Goal: Information Seeking & Learning: Find specific fact

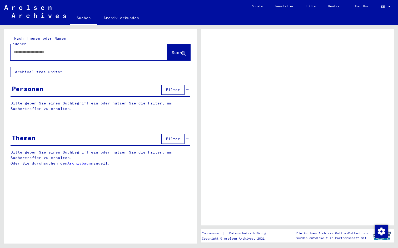
click at [55, 52] on div at bounding box center [83, 52] width 144 height 12
click at [54, 49] on input "text" at bounding box center [84, 52] width 141 height 6
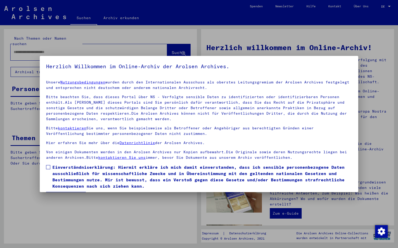
click at [60, 171] on span "Einverständniserklärung: Hiermit erkläre ich mich damit einverstanden, dass ich…" at bounding box center [201, 176] width 299 height 25
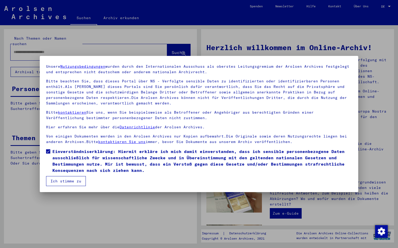
scroll to position [16, 0]
click at [60, 183] on button "Ich stimme zu" at bounding box center [66, 181] width 40 height 10
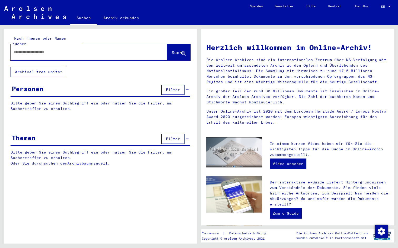
click at [39, 49] on input "text" at bounding box center [83, 52] width 138 height 6
type input "*******"
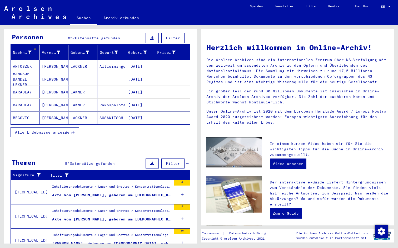
scroll to position [53, 0]
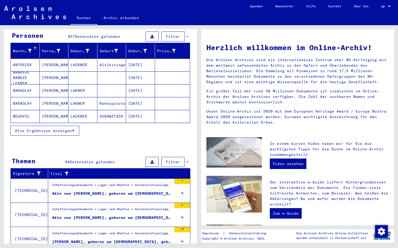
click at [182, 188] on icon at bounding box center [182, 193] width 3 height 18
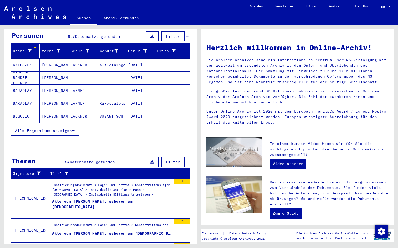
click at [139, 188] on div "Inhaftierungsdokumente > Lager und Ghettos > Konzentrationslager [GEOGRAPHIC_DA…" at bounding box center [111, 191] width 119 height 16
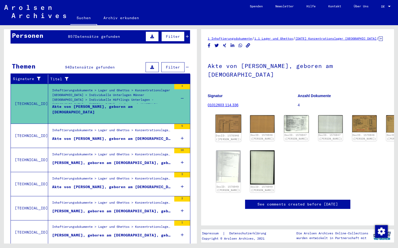
click at [228, 123] on img at bounding box center [228, 124] width 26 height 18
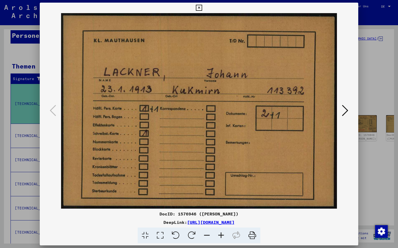
click at [202, 7] on icon at bounding box center [199, 8] width 6 height 6
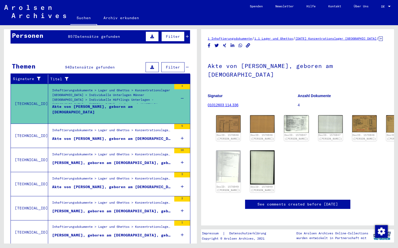
scroll to position [68, 0]
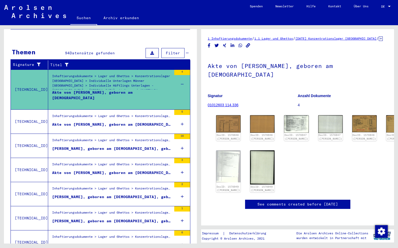
click at [181, 141] on icon at bounding box center [182, 148] width 3 height 18
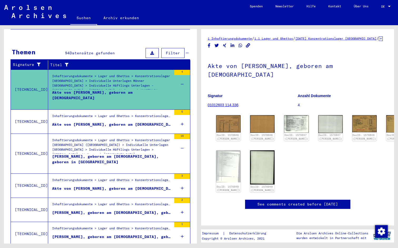
click at [135, 154] on div "[PERSON_NAME], geboren am [DEMOGRAPHIC_DATA], geboren in [GEOGRAPHIC_DATA]" at bounding box center [111, 162] width 119 height 16
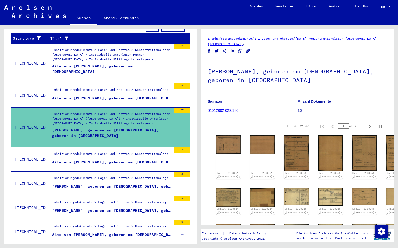
scroll to position [94, 0]
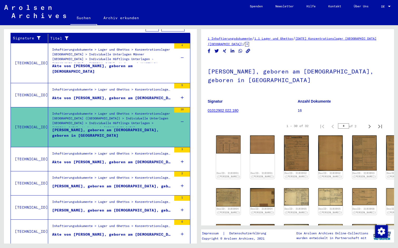
click at [179, 156] on div "3" at bounding box center [182, 160] width 16 height 24
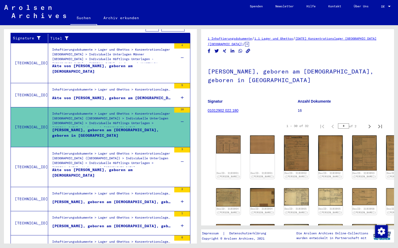
click at [138, 168] on div "Akte von [PERSON_NAME], geboren am [DEMOGRAPHIC_DATA]" at bounding box center [111, 176] width 119 height 16
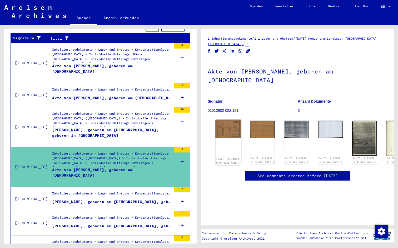
click at [227, 120] on img at bounding box center [228, 129] width 26 height 18
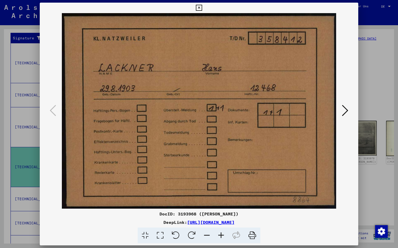
click at [203, 7] on button at bounding box center [198, 8] width 9 height 11
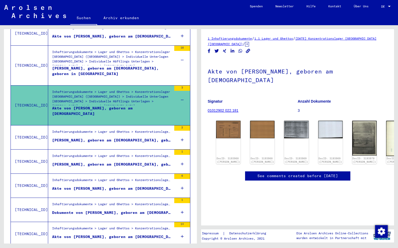
scroll to position [161, 0]
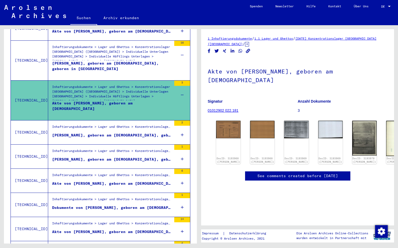
click at [179, 174] on div "6" at bounding box center [182, 181] width 16 height 24
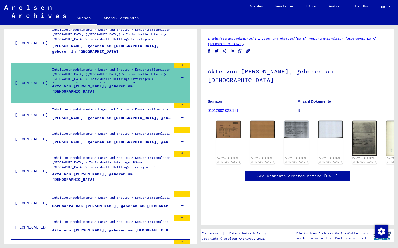
scroll to position [181, 0]
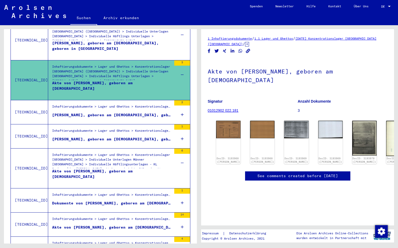
click at [142, 169] on div "Akte von [PERSON_NAME], geboren am [DEMOGRAPHIC_DATA]" at bounding box center [111, 177] width 119 height 16
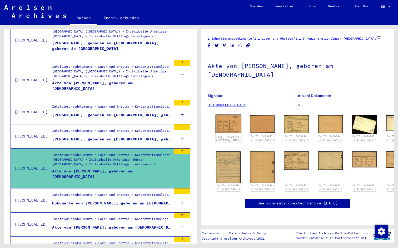
click at [226, 124] on img at bounding box center [228, 124] width 26 height 18
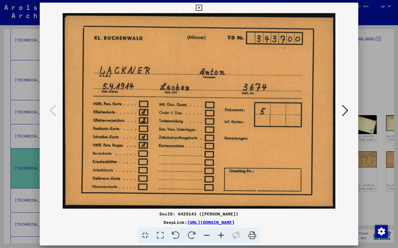
click at [202, 8] on icon at bounding box center [199, 8] width 6 height 6
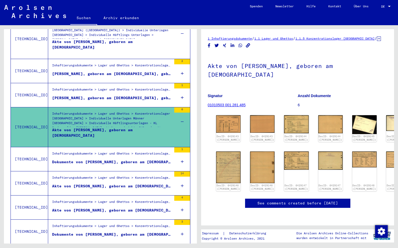
scroll to position [223, 0]
click at [149, 151] on div "Inhaftierungsdokumente > Lager und Ghettos > Konzentrationslager [GEOGRAPHIC_DA…" at bounding box center [111, 154] width 119 height 7
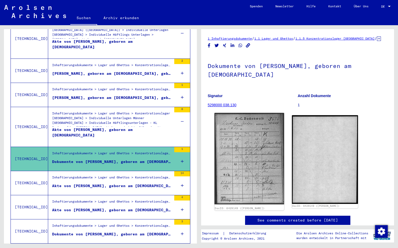
click at [256, 143] on img at bounding box center [248, 159] width 69 height 92
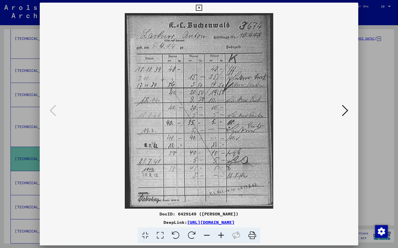
click at [202, 7] on icon at bounding box center [199, 8] width 6 height 6
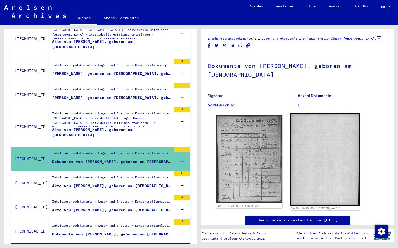
click at [315, 156] on img at bounding box center [324, 159] width 69 height 93
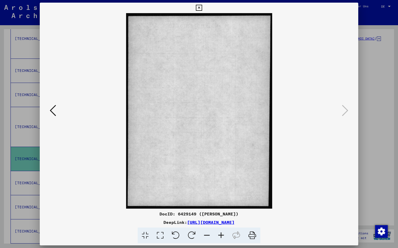
click at [202, 10] on icon at bounding box center [199, 8] width 6 height 6
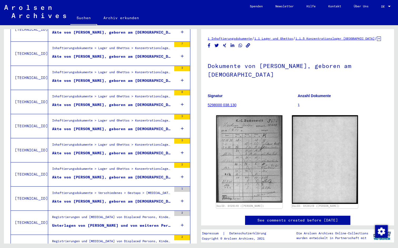
scroll to position [499, 0]
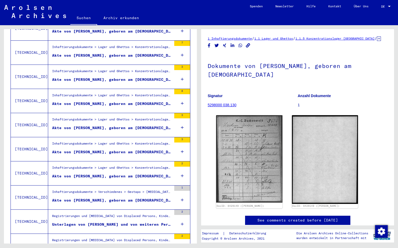
click at [149, 190] on div "Inhaftierungsdokumente > Verschiedenes > Gestapo > [MEDICAL_DATA] Gestapo [GEOG…" at bounding box center [111, 193] width 119 height 7
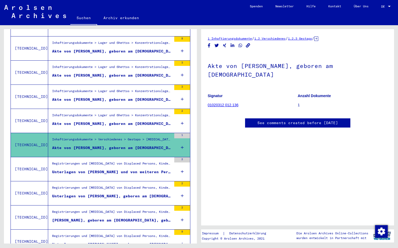
scroll to position [552, 0]
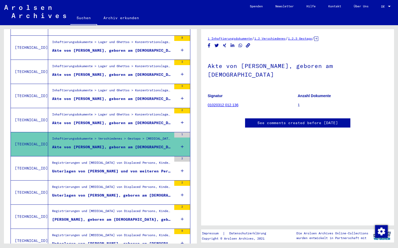
click at [227, 103] on link "01020312 012.136" at bounding box center [222, 105] width 31 height 4
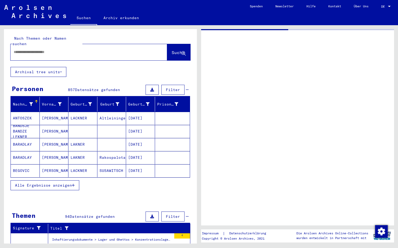
type input "*******"
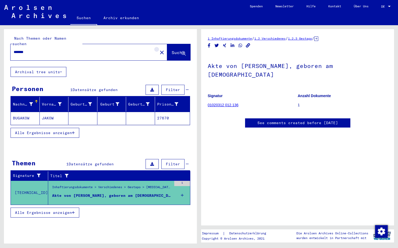
click at [159, 49] on mat-icon "close" at bounding box center [162, 52] width 6 height 6
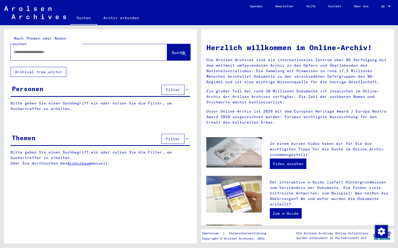
click at [42, 49] on input "text" at bounding box center [83, 52] width 138 height 6
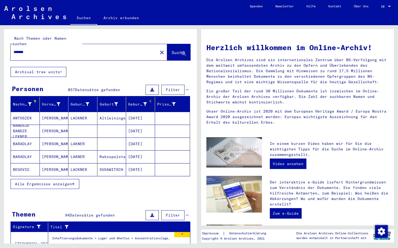
type input "*******"
click at [140, 102] on div "Geburtsdatum" at bounding box center [137, 105] width 19 height 6
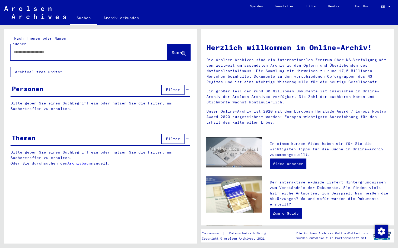
type input "*******"
